Goal: Transaction & Acquisition: Book appointment/travel/reservation

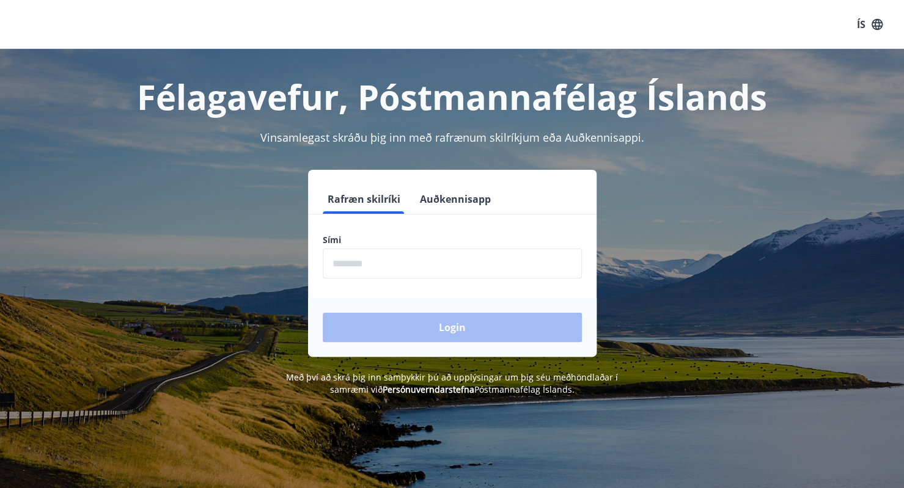
click at [434, 265] on input "phone" at bounding box center [452, 264] width 259 height 30
type input "********"
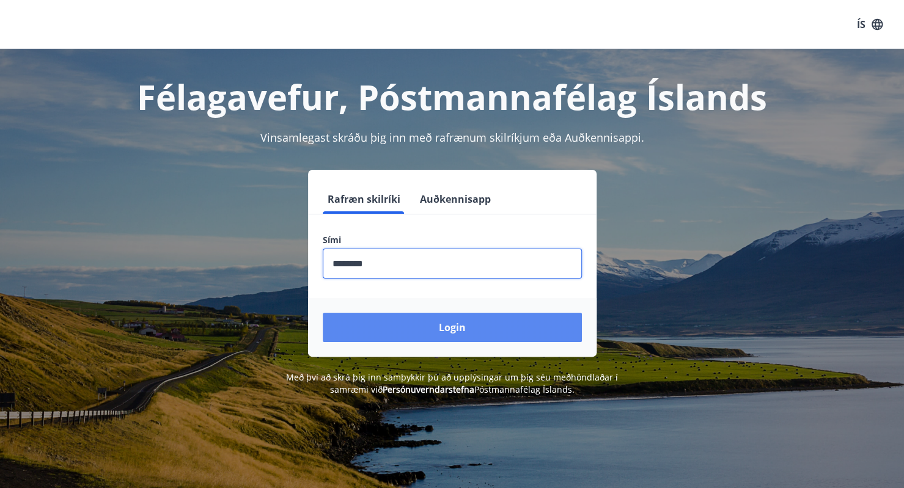
click at [435, 321] on button "Login" at bounding box center [452, 327] width 259 height 29
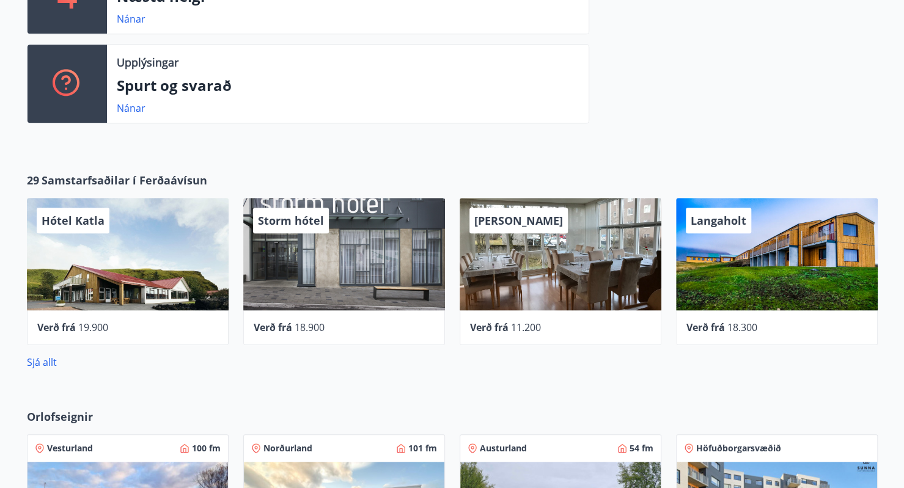
scroll to position [428, 0]
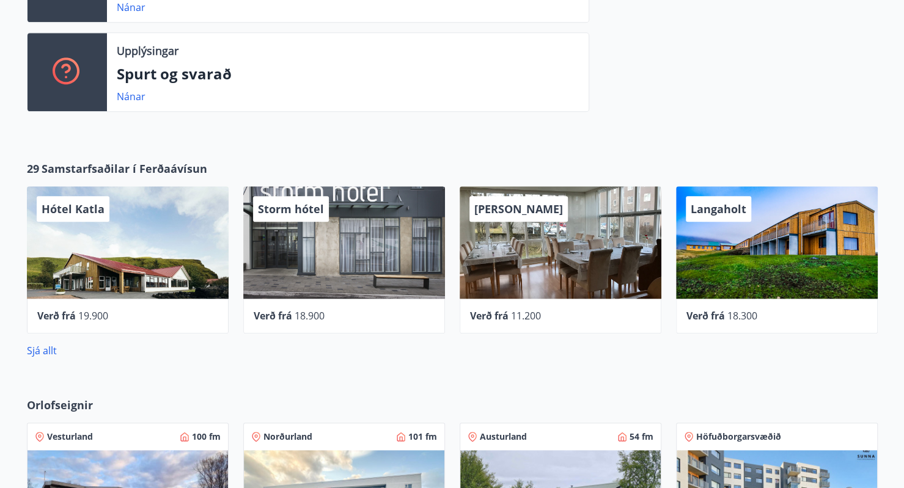
click at [887, 239] on div "29 Samstarfsaðilar í Ferðaávísun Hótel Katla Verð frá 19.900 Storm hótel Verð f…" at bounding box center [452, 259] width 880 height 197
click at [42, 352] on link "Sjá allt" at bounding box center [42, 350] width 30 height 13
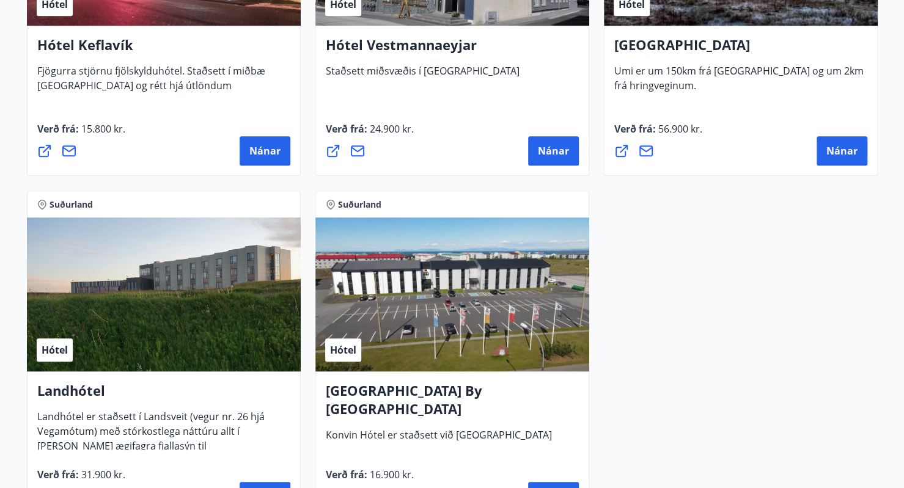
scroll to position [3177, 0]
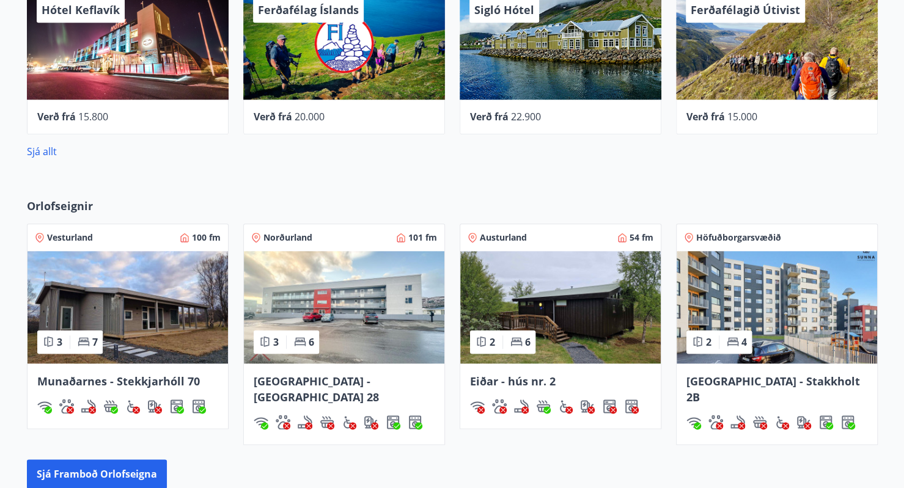
scroll to position [648, 0]
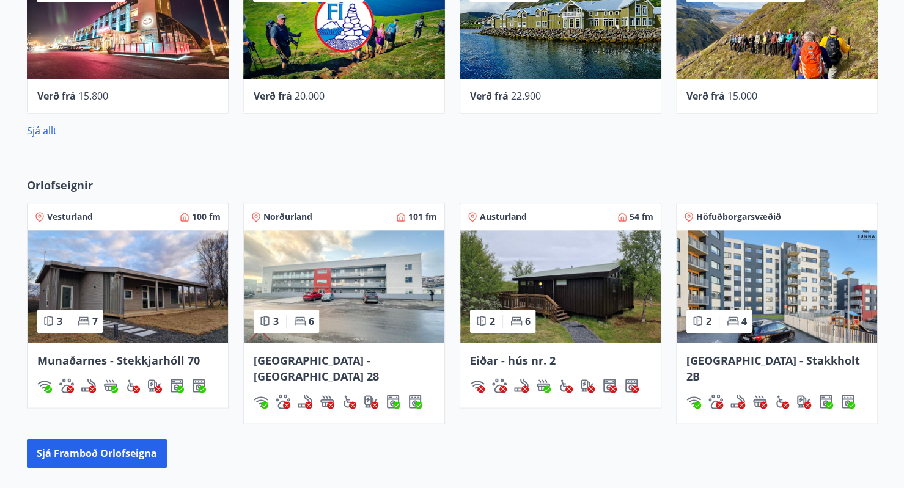
click at [158, 298] on img at bounding box center [127, 286] width 200 height 112
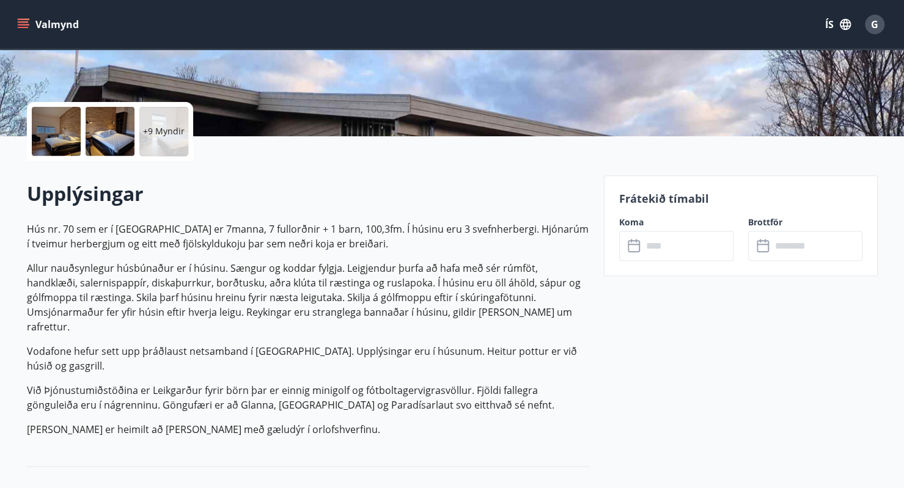
scroll to position [244, 0]
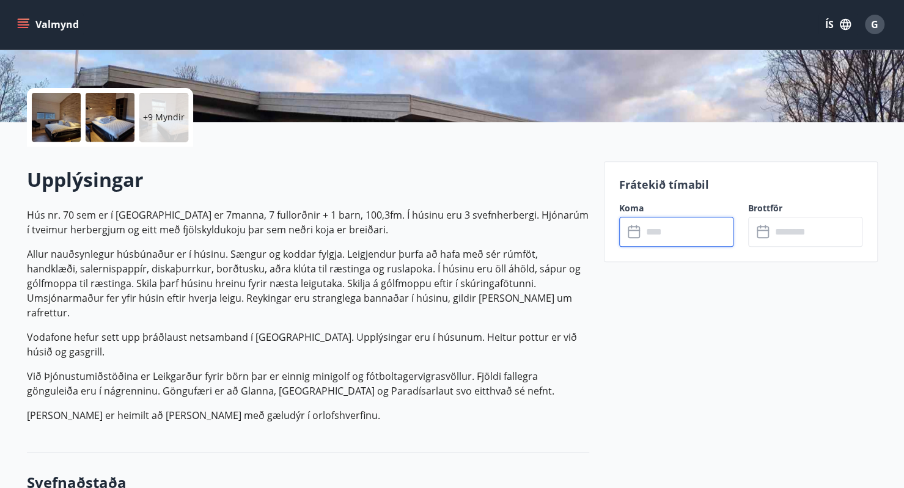
click at [672, 234] on input "text" at bounding box center [687, 232] width 91 height 30
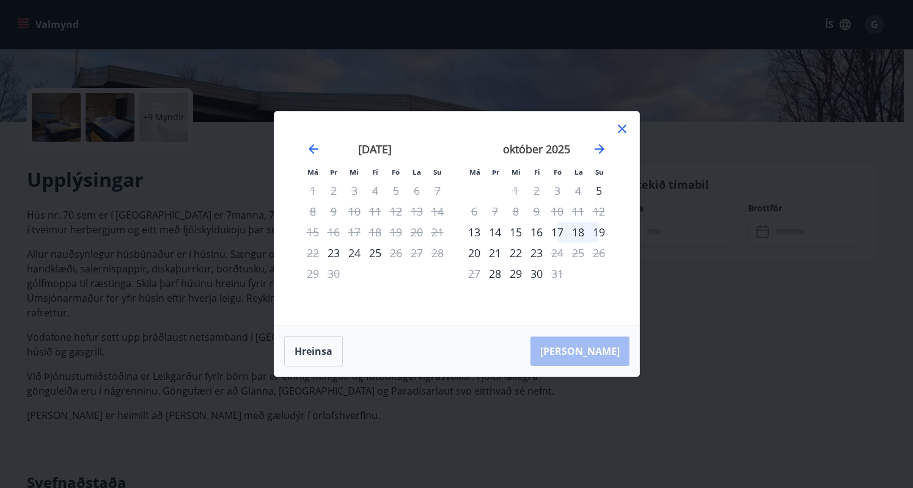
click at [556, 234] on div "17" at bounding box center [557, 232] width 21 height 21
click at [596, 232] on div "19" at bounding box center [598, 232] width 21 height 21
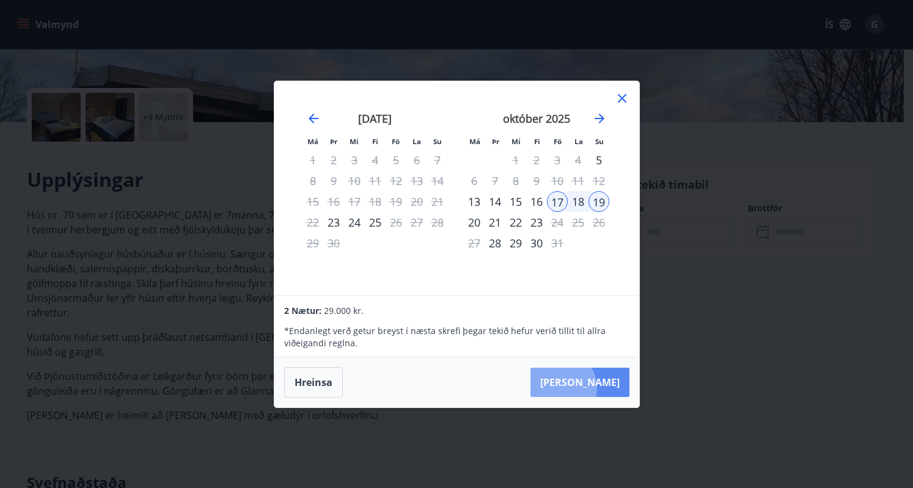
click at [595, 388] on button "[PERSON_NAME]" at bounding box center [579, 382] width 99 height 29
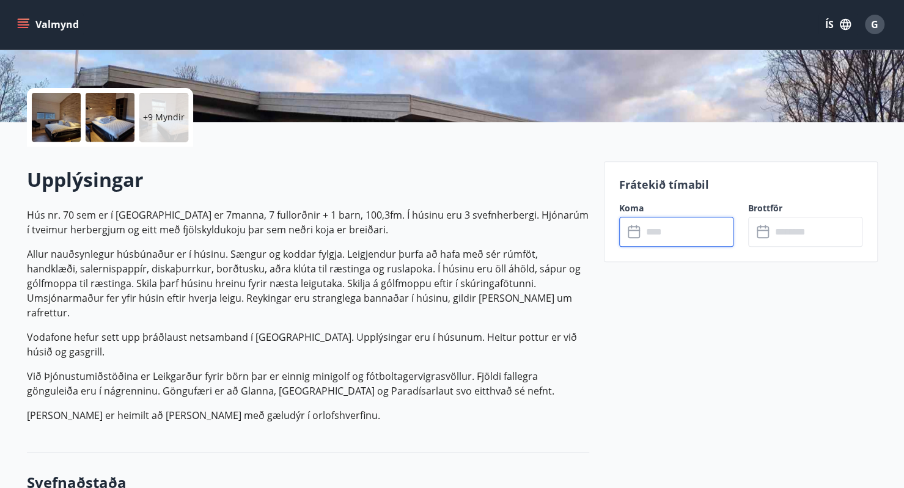
type input "******"
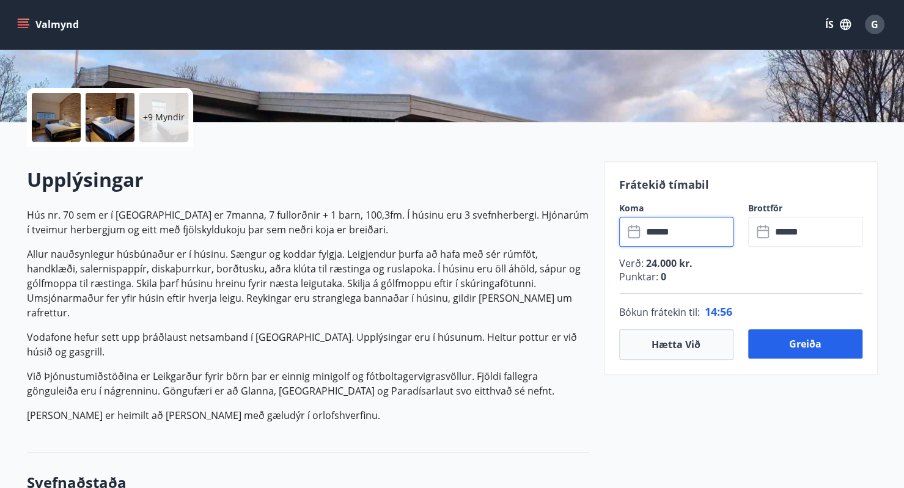
click at [668, 234] on input "******" at bounding box center [687, 232] width 91 height 30
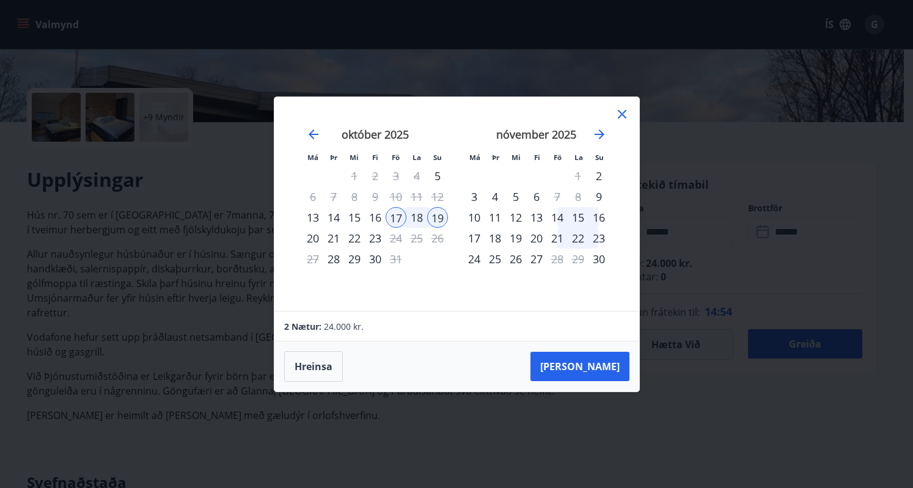
click at [375, 217] on div "16" at bounding box center [375, 217] width 21 height 21
click at [398, 221] on div "17" at bounding box center [395, 217] width 21 height 21
click at [402, 217] on div "17" at bounding box center [395, 217] width 21 height 21
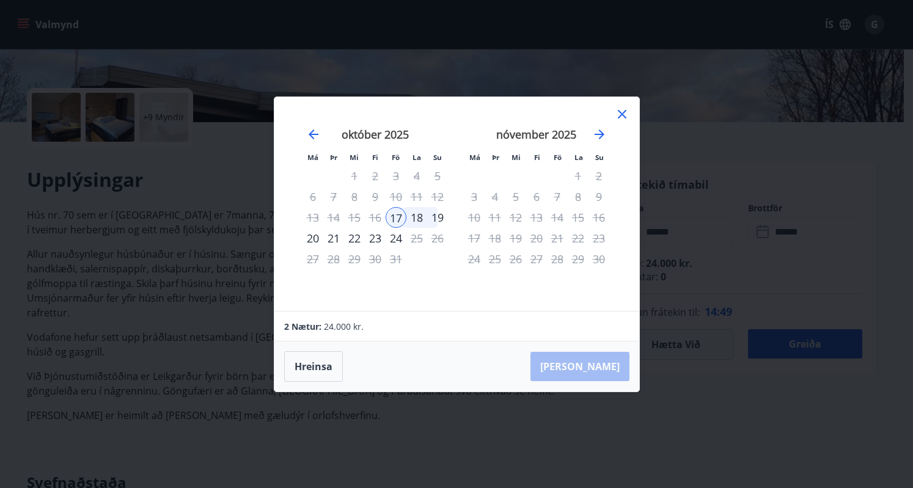
click at [441, 214] on div "19" at bounding box center [437, 217] width 21 height 21
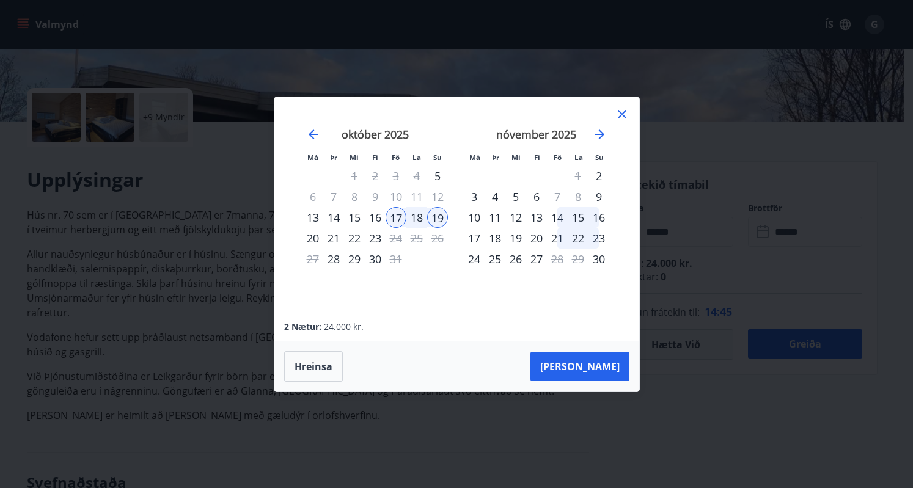
click at [382, 218] on div "16" at bounding box center [375, 217] width 21 height 21
click at [443, 216] on div "19" at bounding box center [437, 217] width 21 height 21
click at [376, 216] on div "16" at bounding box center [375, 217] width 21 height 21
click at [618, 117] on icon at bounding box center [622, 114] width 9 height 9
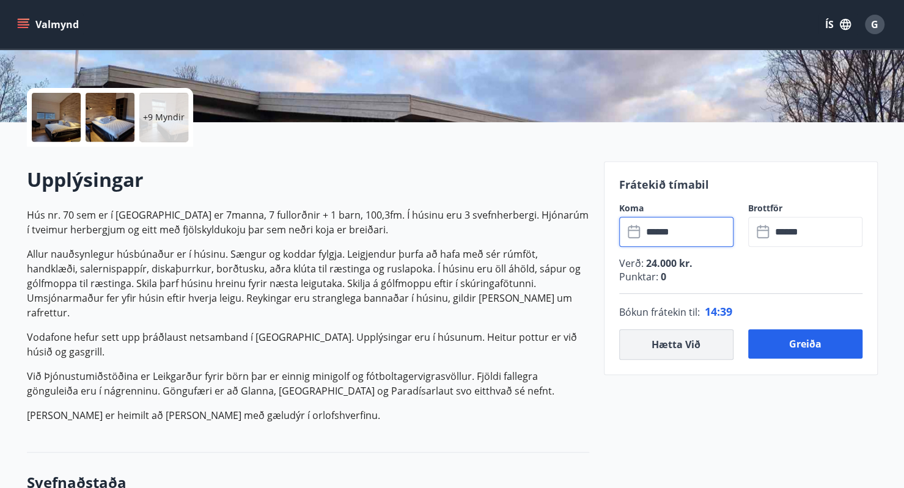
click at [697, 344] on button "Hætta við" at bounding box center [676, 344] width 114 height 31
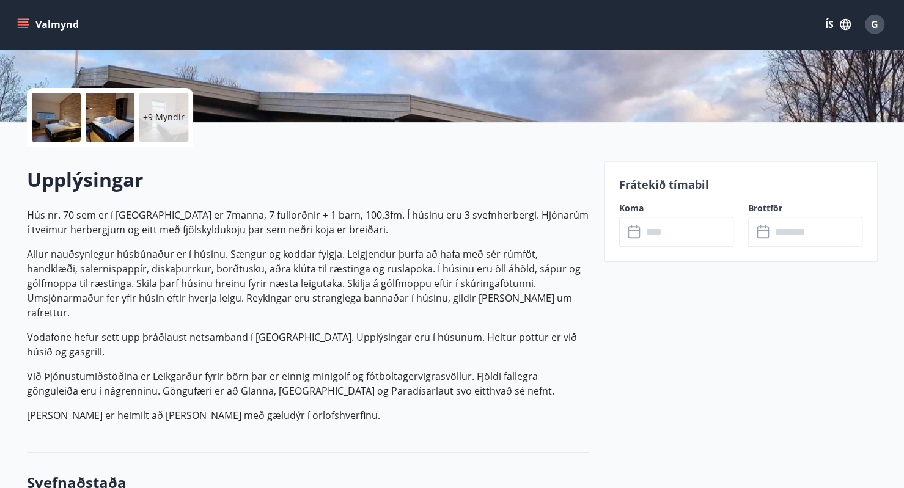
click at [671, 232] on input "text" at bounding box center [687, 232] width 91 height 30
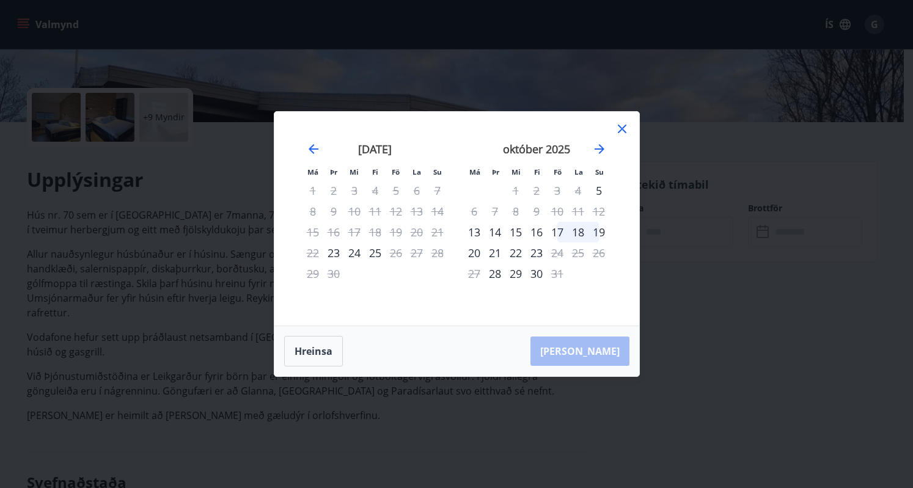
click at [542, 233] on div "16" at bounding box center [536, 232] width 21 height 21
click at [604, 231] on div "19" at bounding box center [598, 232] width 21 height 21
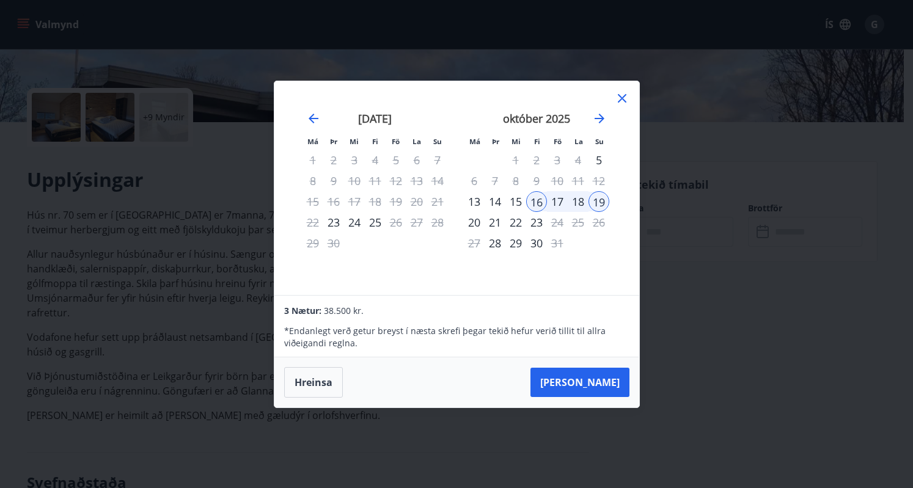
click at [552, 200] on div "17" at bounding box center [557, 201] width 21 height 21
click at [599, 201] on div "19" at bounding box center [598, 201] width 21 height 21
click at [621, 98] on icon at bounding box center [622, 98] width 9 height 9
